Goal: Task Accomplishment & Management: Use online tool/utility

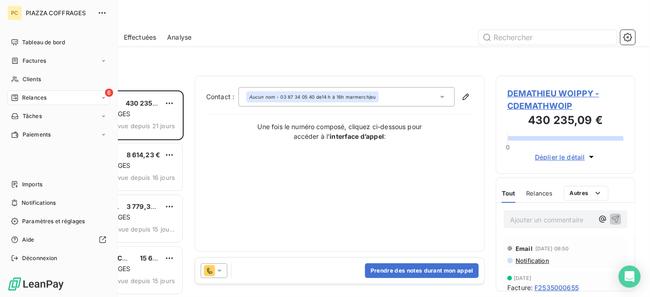
scroll to position [199, 133]
click at [31, 79] on span "Clients" at bounding box center [32, 79] width 18 height 8
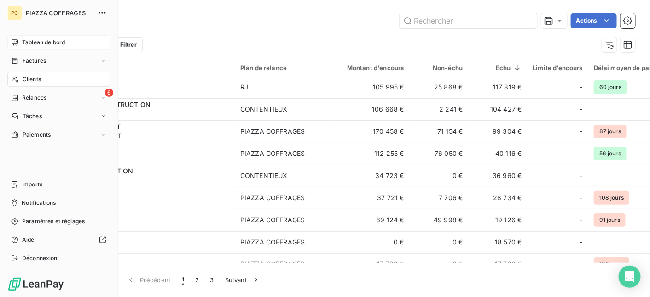
click at [34, 43] on span "Tableau de bord" at bounding box center [43, 42] width 43 height 8
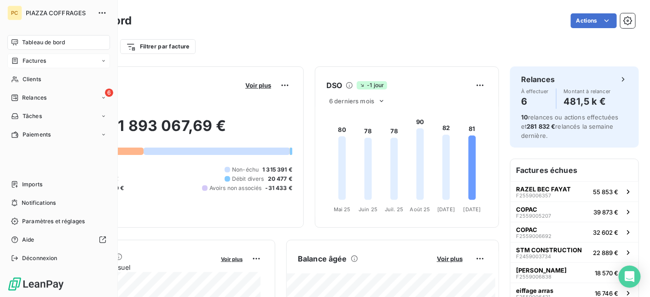
click at [30, 60] on span "Factures" at bounding box center [34, 61] width 23 height 8
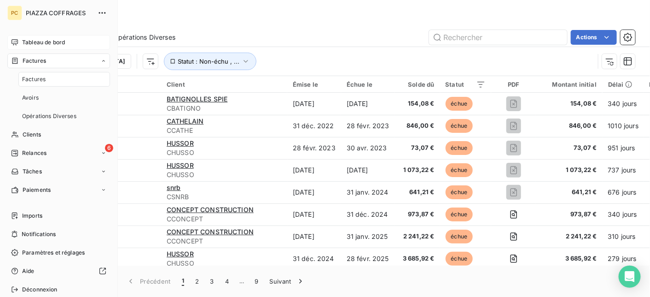
click at [35, 76] on span "Factures" at bounding box center [33, 79] width 23 height 8
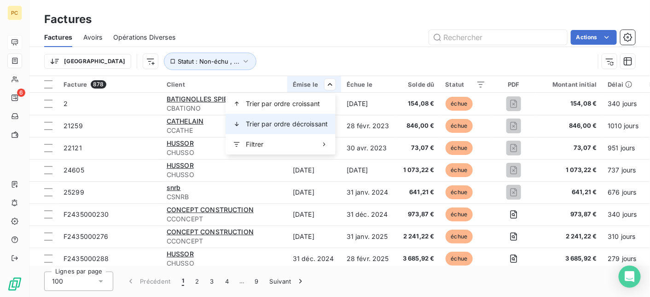
click at [303, 122] on span "Trier par ordre décroissant" at bounding box center [287, 123] width 82 height 9
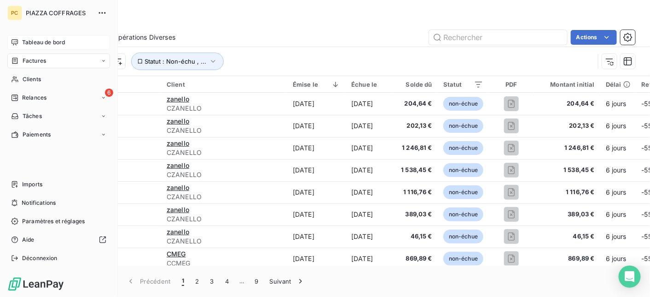
click at [35, 63] on span "Factures" at bounding box center [34, 61] width 23 height 8
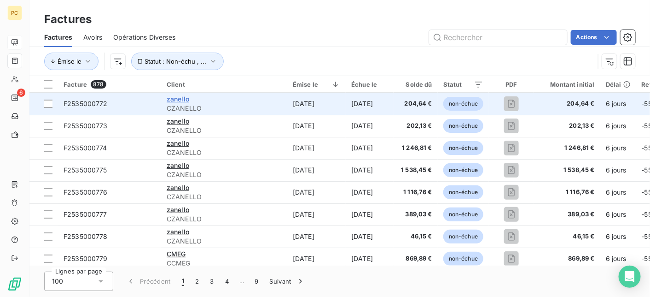
click at [184, 100] on span "zanello" at bounding box center [178, 99] width 23 height 8
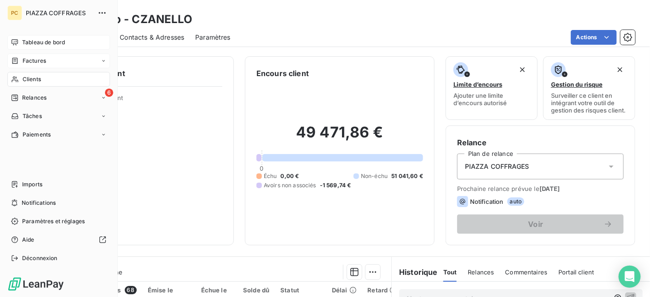
click at [41, 62] on span "Factures" at bounding box center [34, 61] width 23 height 8
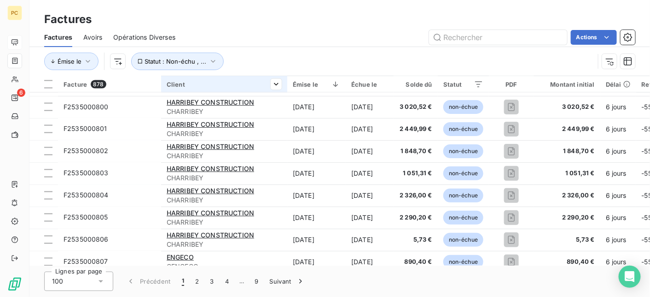
scroll to position [566, 0]
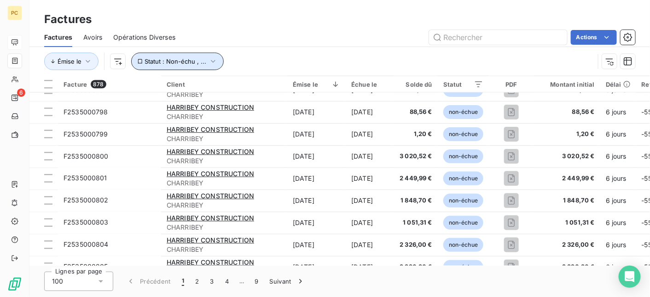
click at [211, 62] on icon "button" at bounding box center [213, 61] width 9 height 9
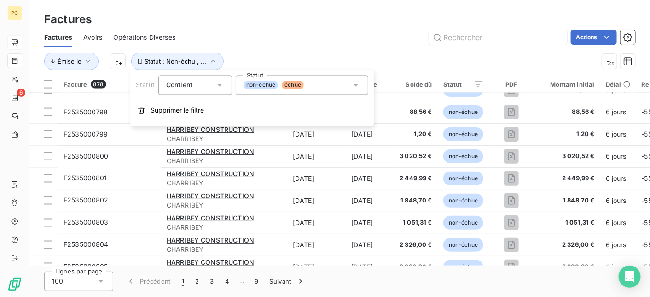
click at [221, 88] on icon at bounding box center [219, 84] width 9 height 9
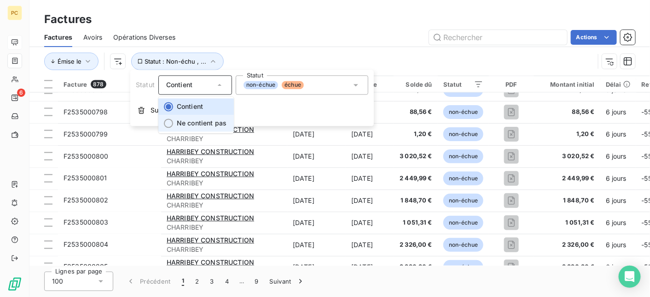
click at [217, 123] on span "Ne contient pas" at bounding box center [202, 123] width 50 height 8
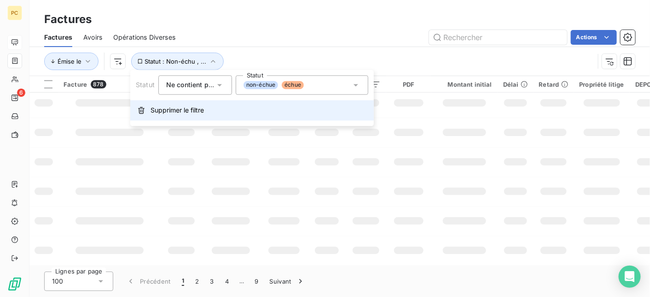
scroll to position [272, 0]
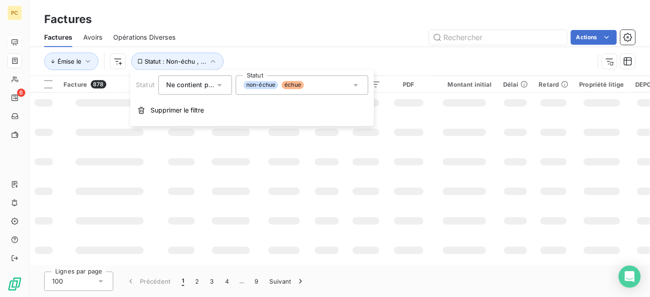
click at [356, 87] on icon at bounding box center [355, 84] width 9 height 9
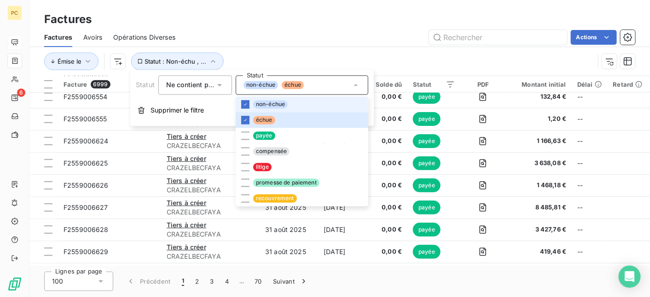
scroll to position [566, 0]
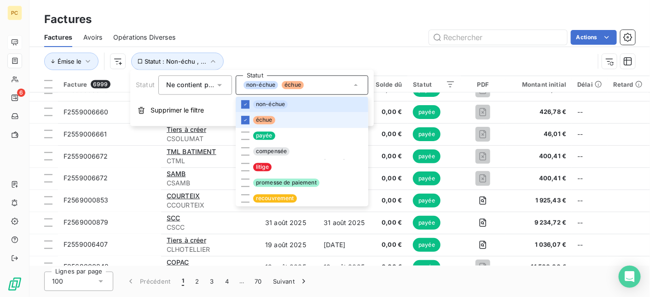
click at [269, 119] on span "échue" at bounding box center [264, 120] width 22 height 8
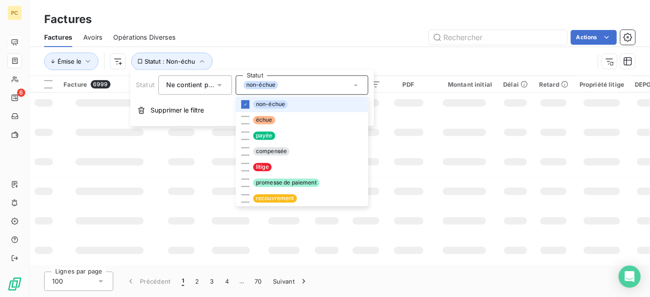
click at [275, 105] on span "non-échue" at bounding box center [270, 104] width 35 height 8
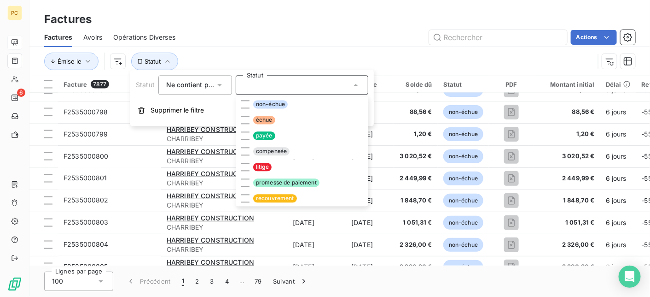
click at [293, 84] on div at bounding box center [302, 84] width 133 height 19
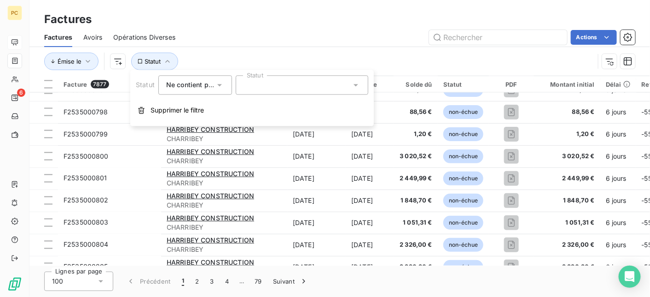
click at [285, 56] on div "Émise le Statut" at bounding box center [319, 60] width 550 height 17
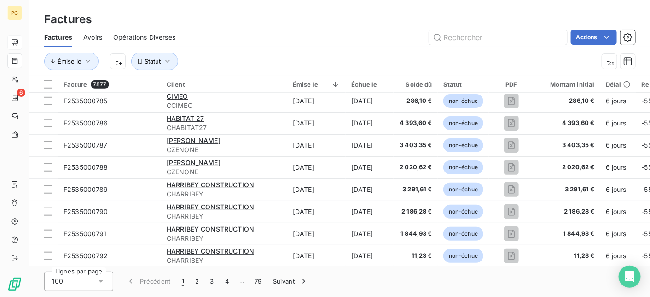
scroll to position [106, 0]
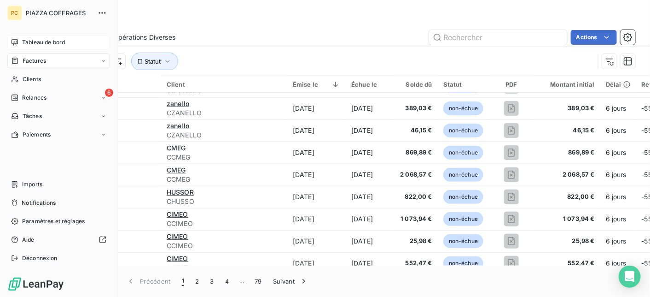
click at [61, 40] on span "Tableau de bord" at bounding box center [43, 42] width 43 height 8
